Goal: Transaction & Acquisition: Download file/media

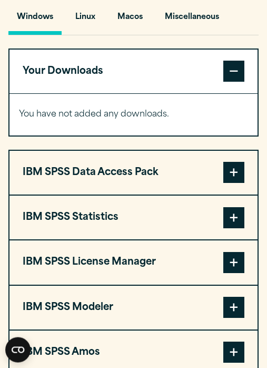
scroll to position [787, 0]
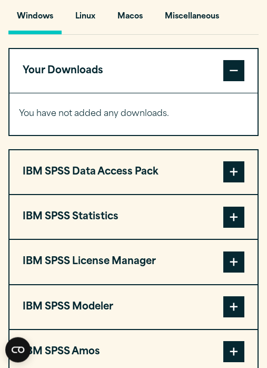
click at [116, 239] on button "IBM SPSS Statistics" at bounding box center [133, 217] width 248 height 44
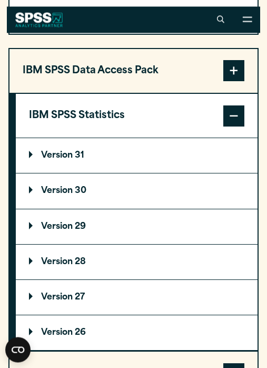
scroll to position [883, 0]
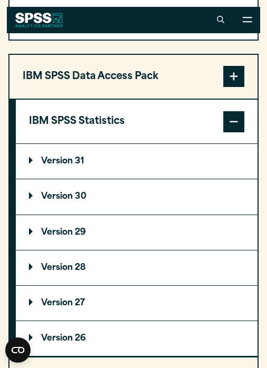
click at [86, 201] on p "Version 30" at bounding box center [57, 196] width 57 height 8
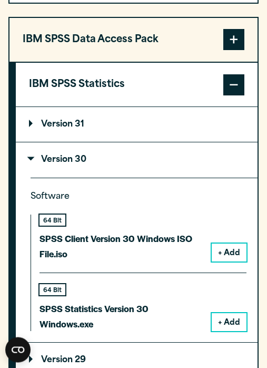
scroll to position [920, 0]
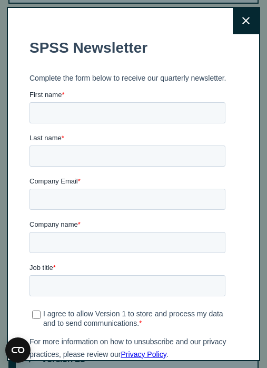
click at [243, 28] on button "Close" at bounding box center [246, 21] width 26 height 26
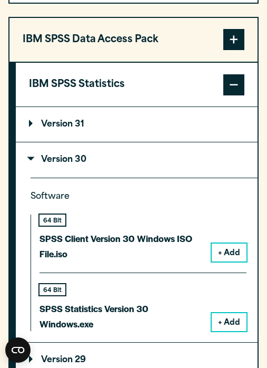
click at [231, 331] on button "+ Add" at bounding box center [229, 322] width 35 height 18
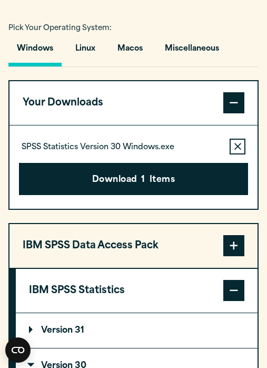
scroll to position [759, 0]
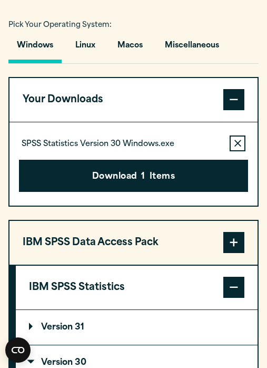
click at [232, 151] on button "Remove this item from your software download list" at bounding box center [238, 143] width 16 height 16
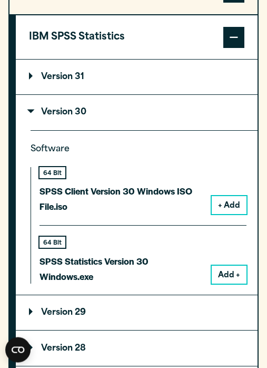
click at [225, 284] on button "Add +" at bounding box center [229, 275] width 35 height 18
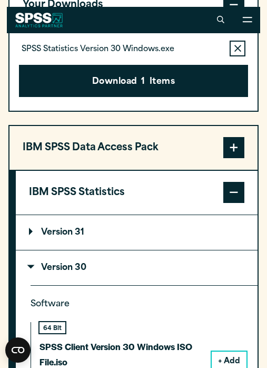
scroll to position [853, 0]
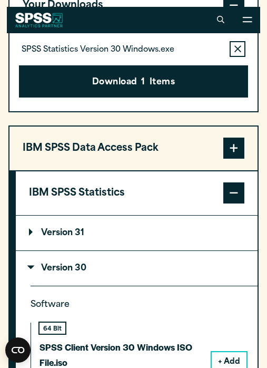
click at [172, 98] on button "Download 1 Items" at bounding box center [133, 81] width 229 height 33
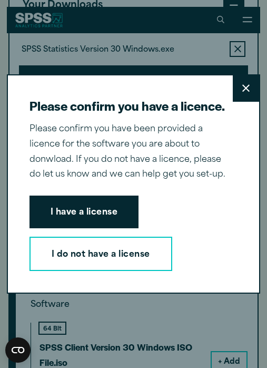
click at [97, 224] on button "I have a license" at bounding box center [84, 211] width 110 height 33
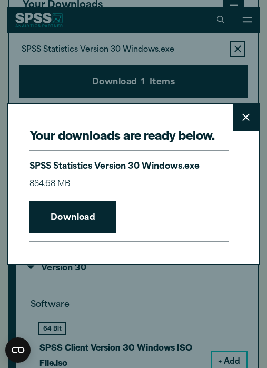
click at [86, 219] on link "Download" at bounding box center [72, 217] width 87 height 33
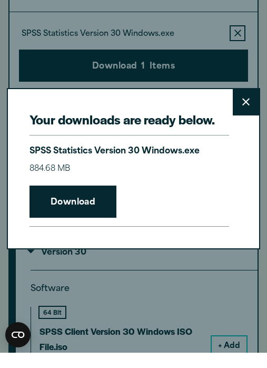
scroll to position [869, 0]
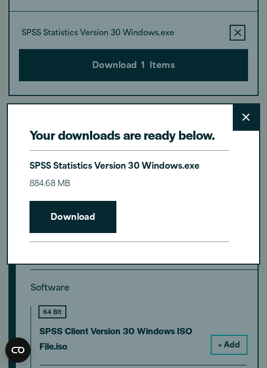
click at [159, 165] on p "SPSS Statistics Version 30 Windows.exe" at bounding box center [114, 166] width 170 height 15
click at [150, 164] on p "SPSS Statistics Version 30 Windows.exe" at bounding box center [114, 166] width 170 height 15
click at [77, 214] on link "Download" at bounding box center [72, 217] width 87 height 33
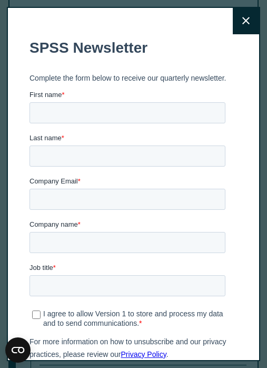
click at [248, 18] on icon at bounding box center [245, 21] width 7 height 8
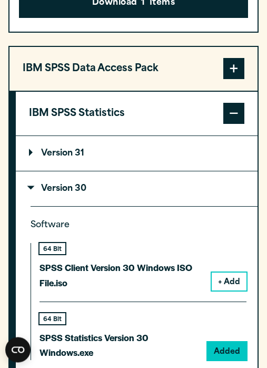
scroll to position [965, 0]
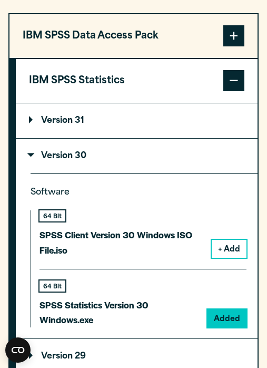
click at [100, 328] on p "SPSS Statistics Version 30 Windows.exe" at bounding box center [119, 312] width 160 height 31
click at [104, 328] on p "SPSS Statistics Version 30 Windows.exe" at bounding box center [119, 312] width 160 height 31
click at [59, 291] on div "64 Bit" at bounding box center [52, 285] width 26 height 11
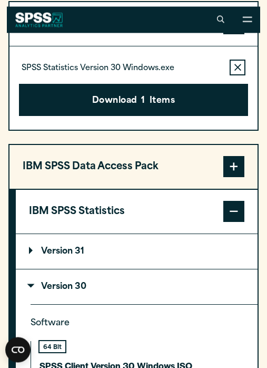
scroll to position [824, 0]
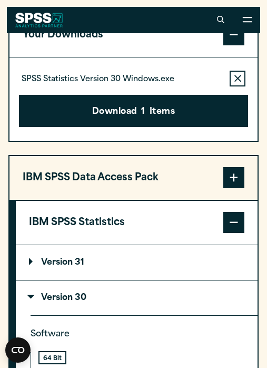
click at [62, 85] on p "SPSS Statistics Version 30 Windows.exe" at bounding box center [98, 79] width 153 height 11
click at [116, 127] on button "Download 1 Items" at bounding box center [133, 111] width 229 height 33
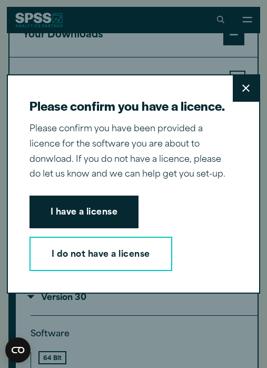
click at [116, 147] on div "Please confirm you have a licence. Close Please confirm you have been provided …" at bounding box center [134, 184] width 254 height 220
click at [72, 224] on button "I have a license" at bounding box center [84, 211] width 110 height 33
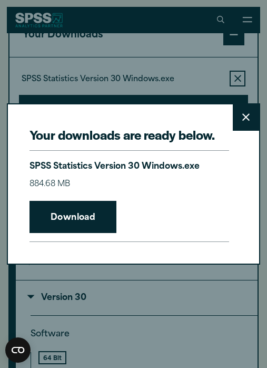
click at [108, 173] on p "SPSS Statistics Version 30 Windows.exe" at bounding box center [114, 166] width 170 height 15
click at [235, 129] on button "Close" at bounding box center [246, 117] width 26 height 26
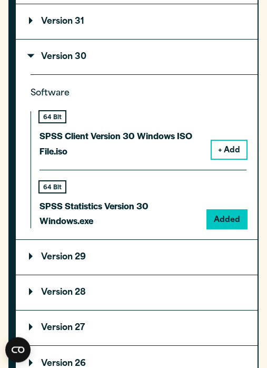
scroll to position [1092, 0]
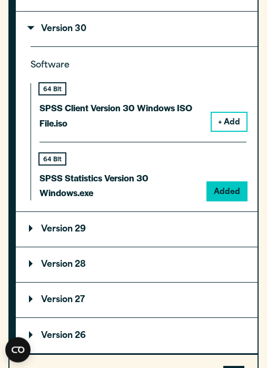
click at [232, 131] on button "+ Add" at bounding box center [229, 122] width 35 height 18
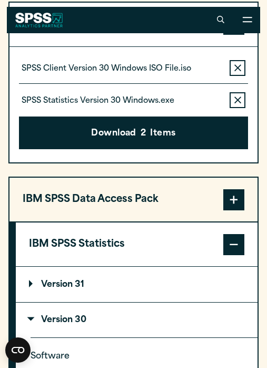
scroll to position [828, 0]
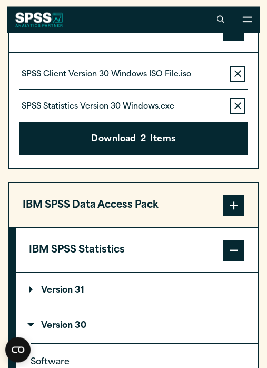
click at [165, 81] on p "SPSS Client Version 30 Windows ISO File.iso" at bounding box center [107, 75] width 170 height 11
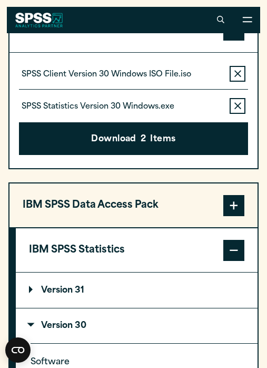
click at [140, 155] on button "Download 2 Items" at bounding box center [133, 138] width 229 height 33
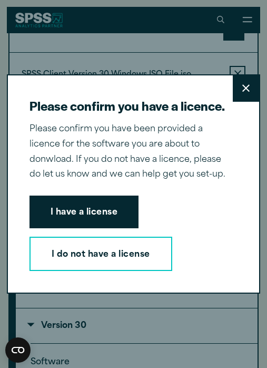
click at [243, 98] on button "Close" at bounding box center [246, 88] width 26 height 26
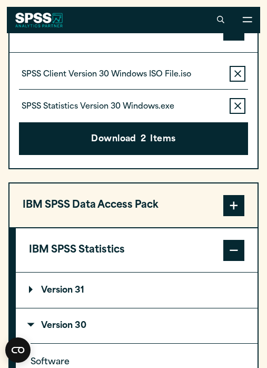
click at [230, 114] on button "Remove this item from your software download list" at bounding box center [238, 106] width 16 height 16
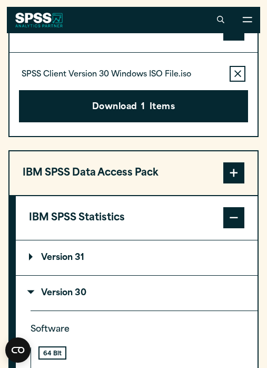
click at [188, 123] on button "Download 1 Items" at bounding box center [133, 106] width 229 height 33
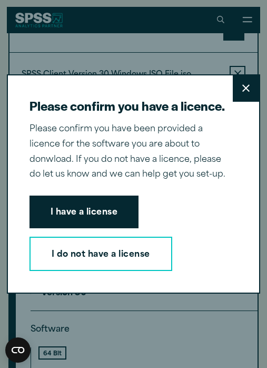
click at [105, 205] on button "I have a license" at bounding box center [84, 211] width 110 height 33
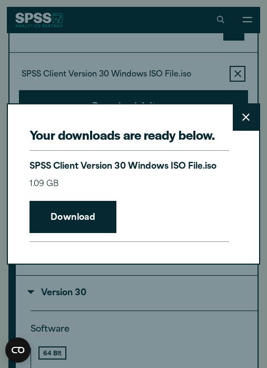
click at [86, 219] on link "Download" at bounding box center [72, 217] width 87 height 33
